Goal: Information Seeking & Learning: Compare options

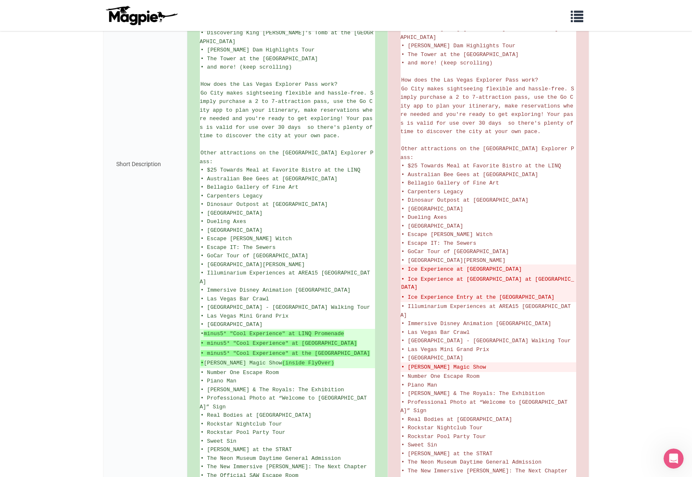
scroll to position [411, 0]
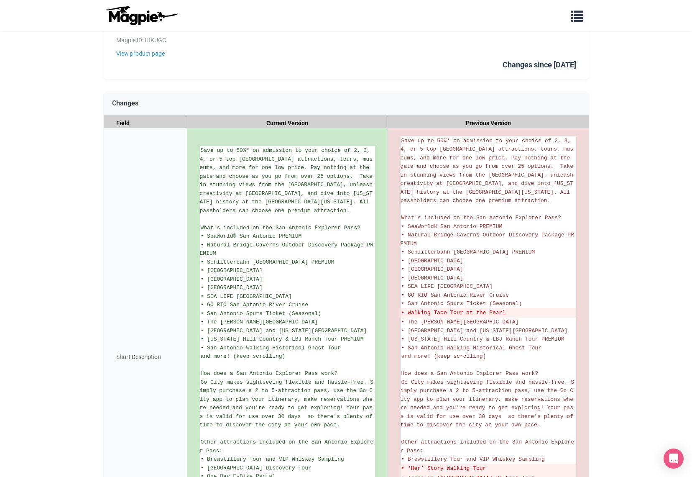
scroll to position [214, 0]
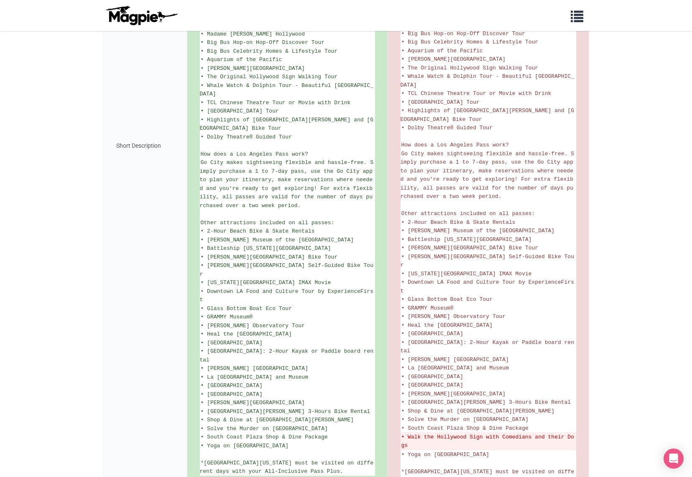
scroll to position [439, 0]
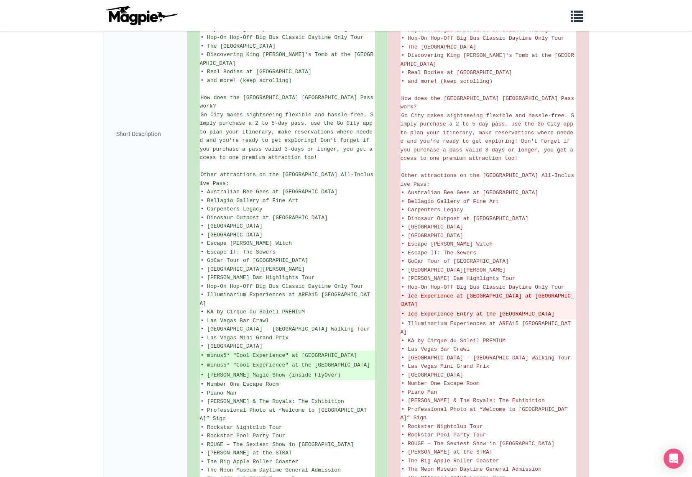
scroll to position [460, 0]
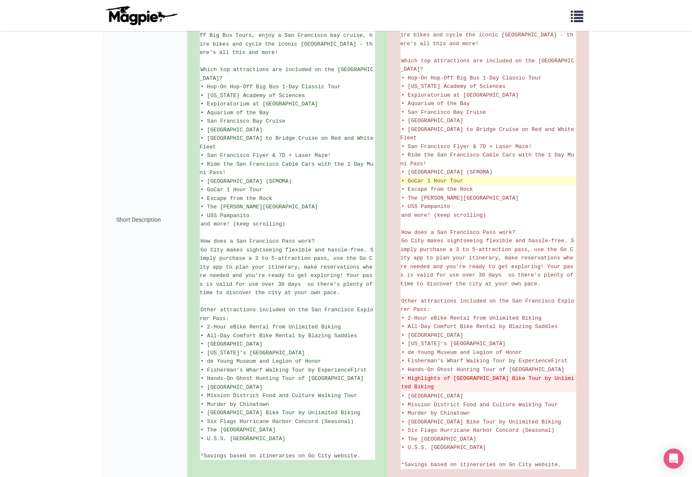
scroll to position [267, 0]
